Goal: Register for event/course: Register for event/course

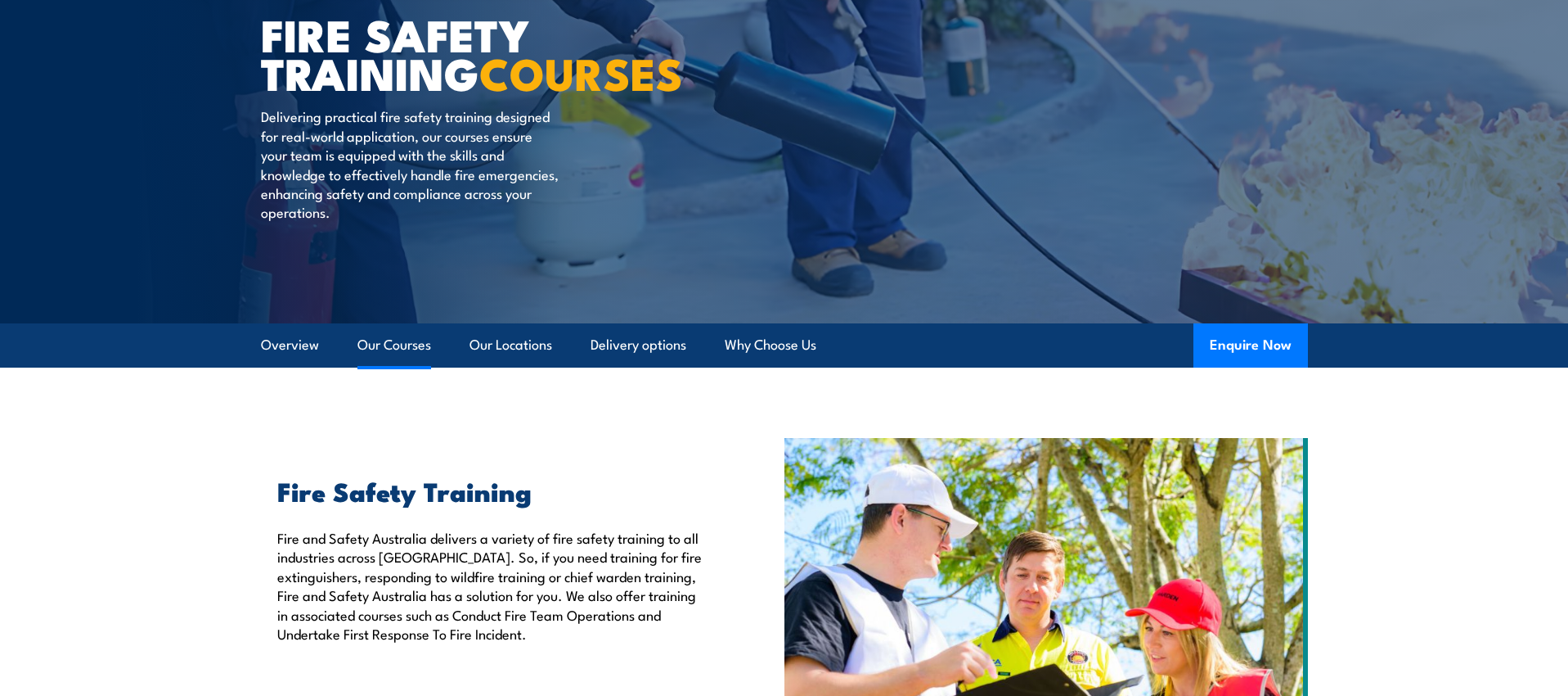
click at [386, 344] on link "Our Courses" at bounding box center [394, 345] width 74 height 43
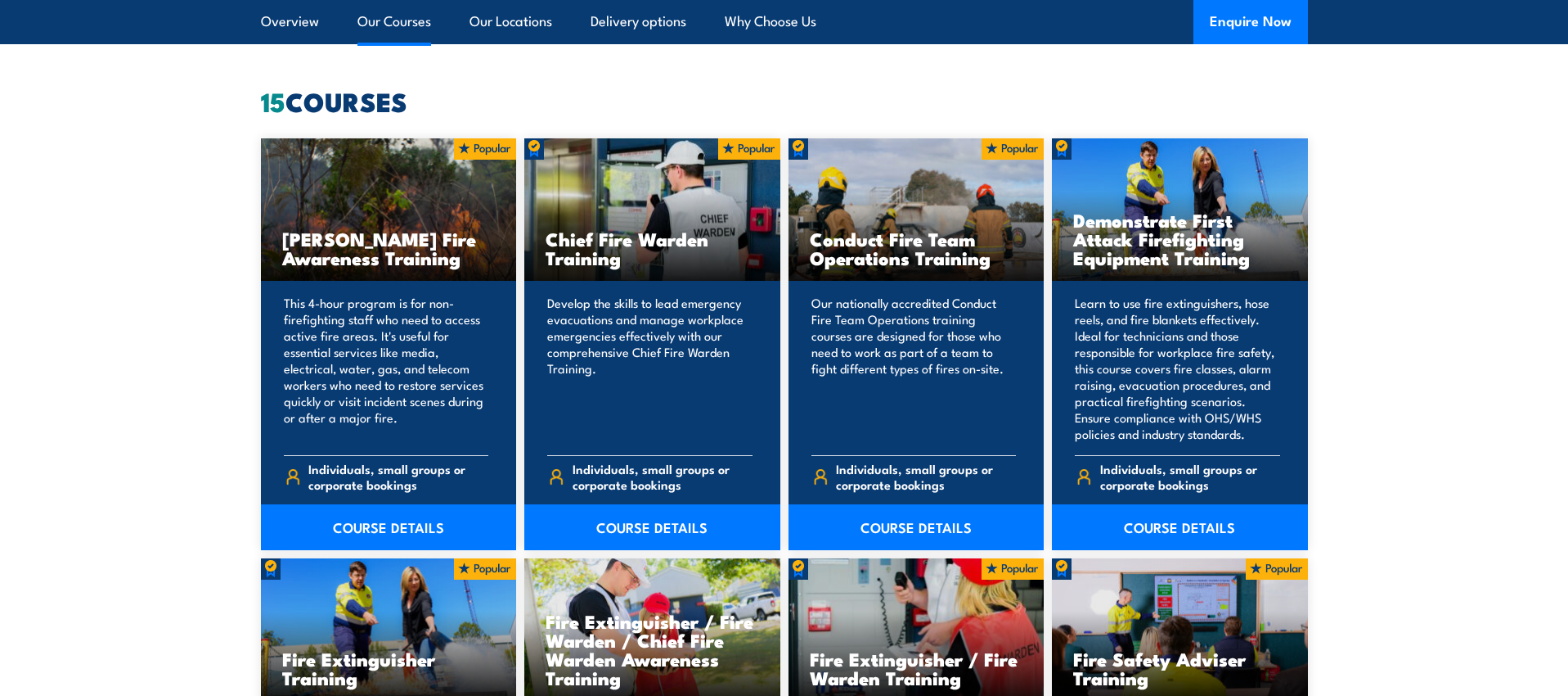
scroll to position [1265, 0]
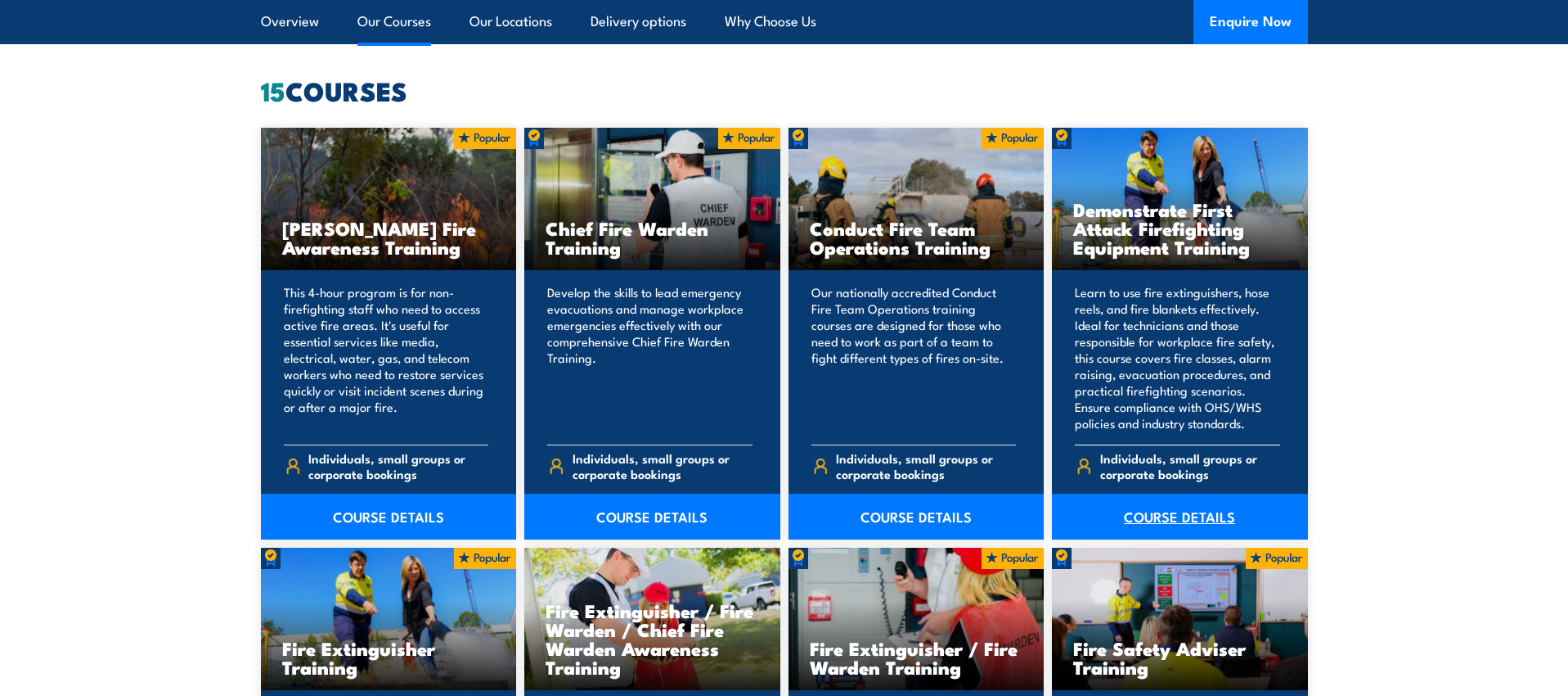
click at [1165, 527] on link "COURSE DETAILS" at bounding box center [1180, 516] width 256 height 46
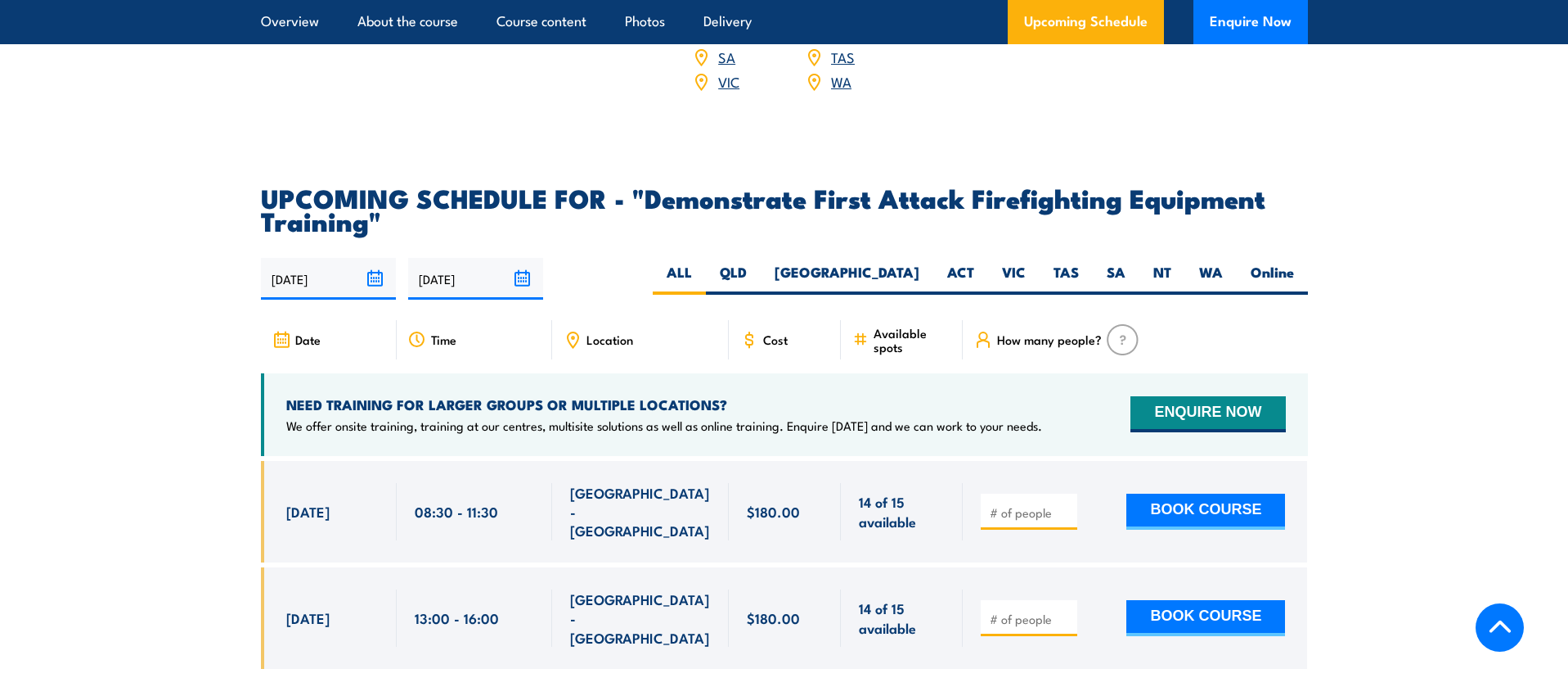
scroll to position [2821, 0]
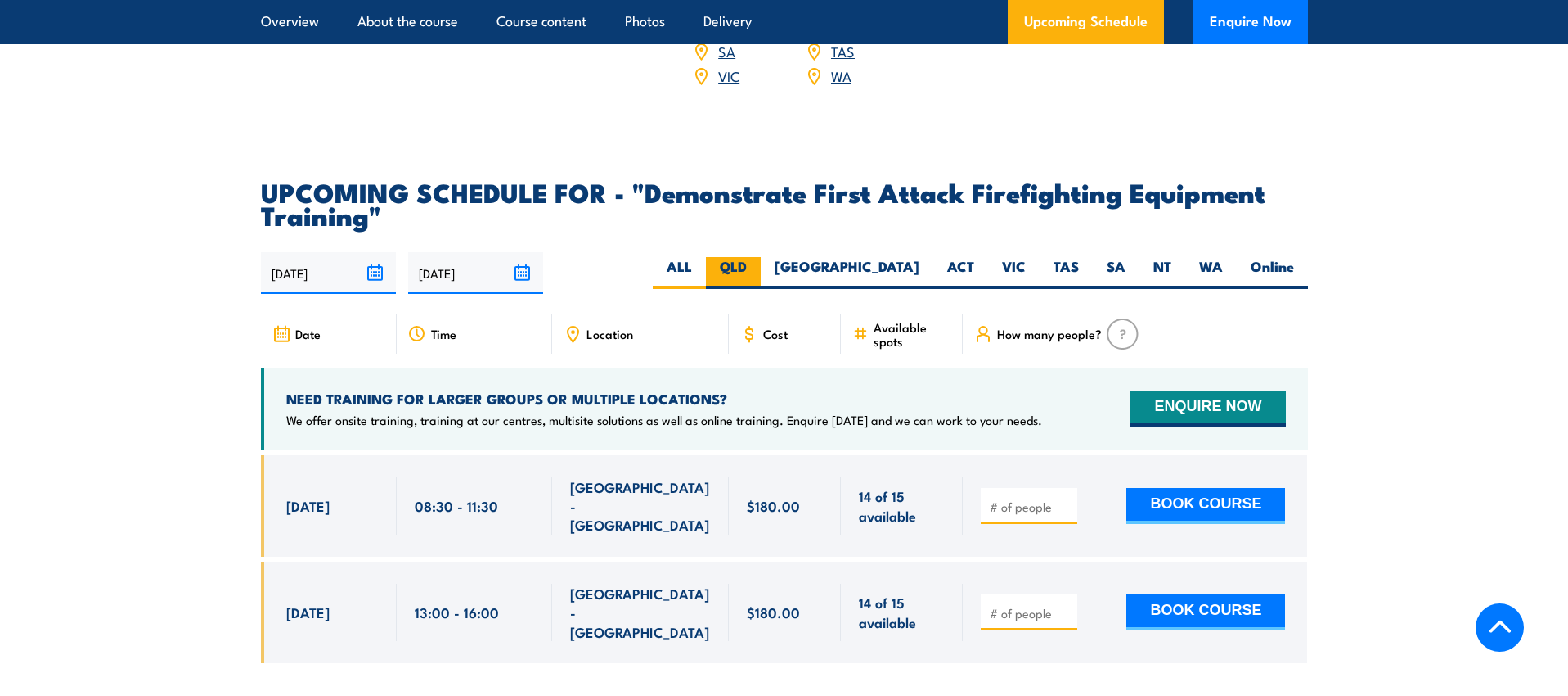
click at [760, 257] on label "QLD" at bounding box center [733, 272] width 55 height 32
click at [758, 257] on input "QLD" at bounding box center [752, 262] width 11 height 11
radio input "true"
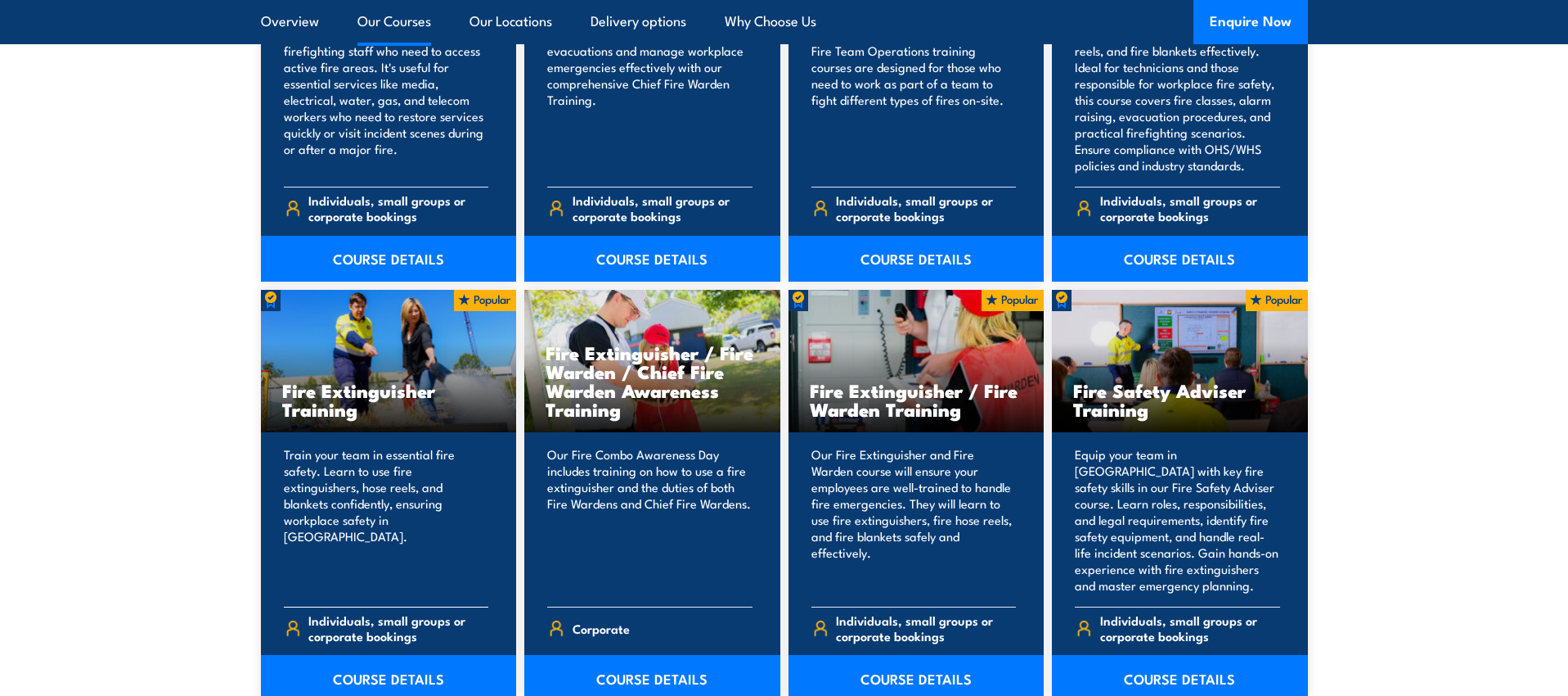
scroll to position [1542, 0]
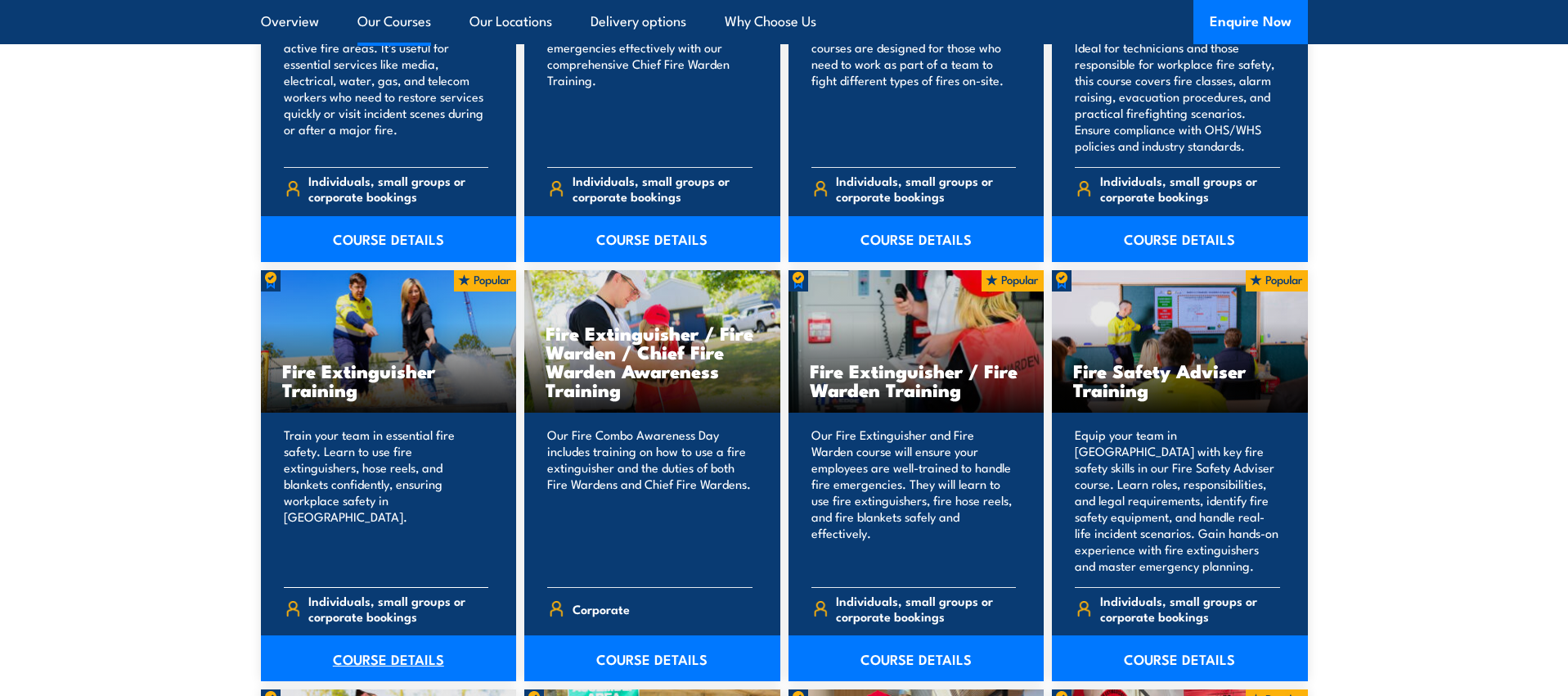
click at [388, 648] on link "COURSE DETAILS" at bounding box center [388, 658] width 256 height 46
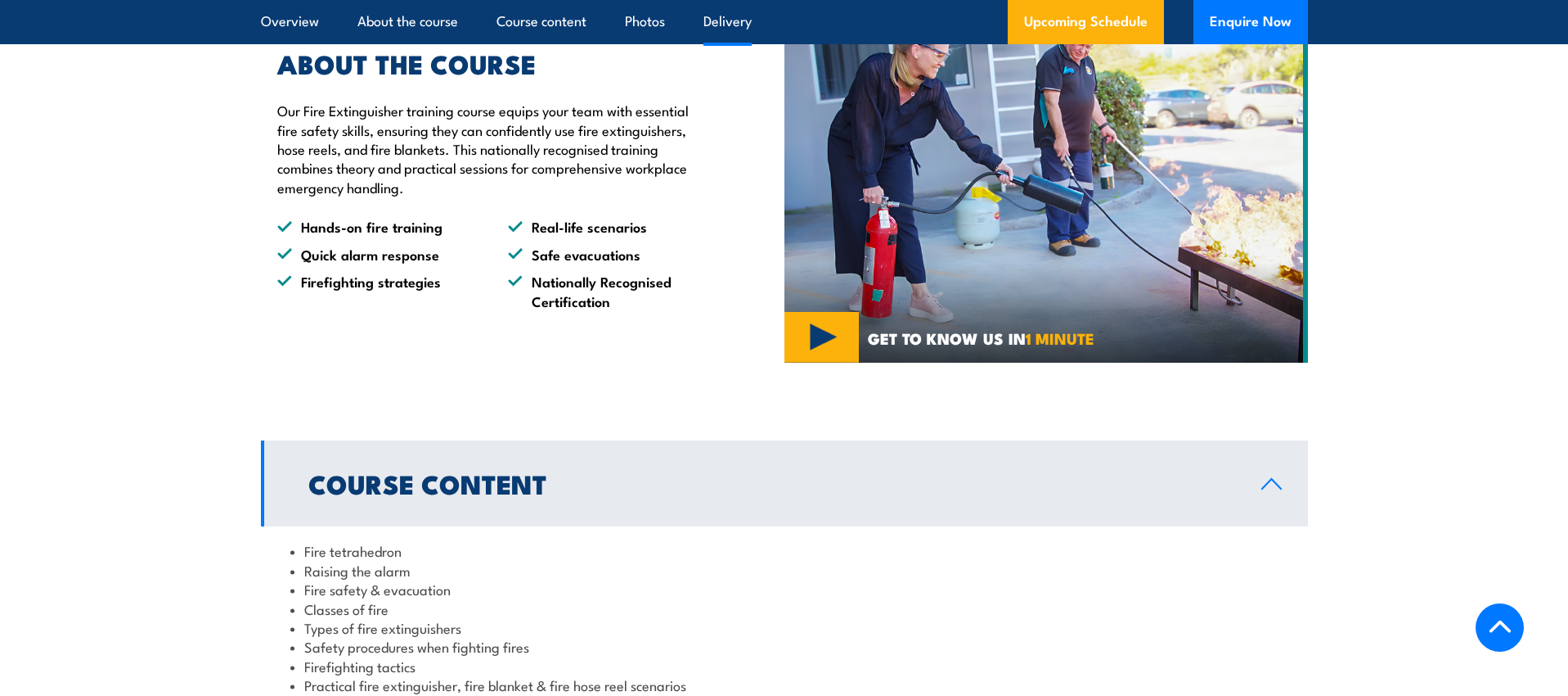
scroll to position [580, 0]
